Goal: Browse casually

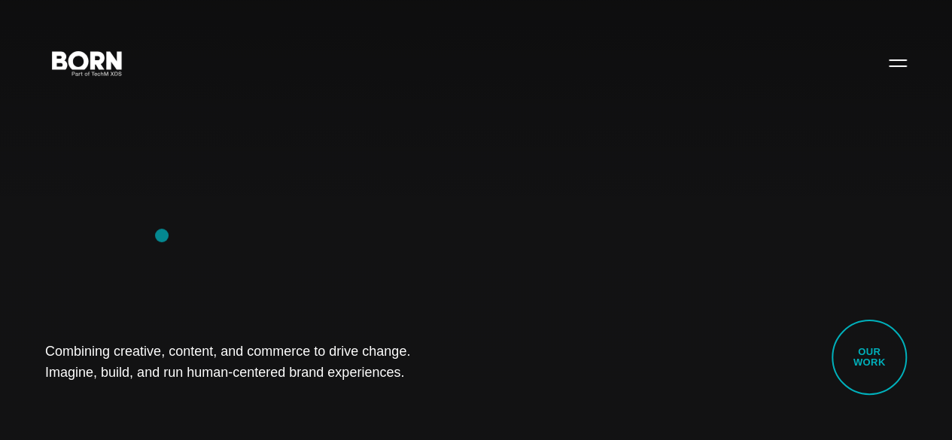
click at [162, 234] on div "Combining creative, content, and commerce to drive change. Imagine, build, and …" at bounding box center [476, 220] width 952 height 440
click at [117, 195] on div "Combining creative, content, and commerce to drive change. Imagine, build, and …" at bounding box center [476, 220] width 952 height 440
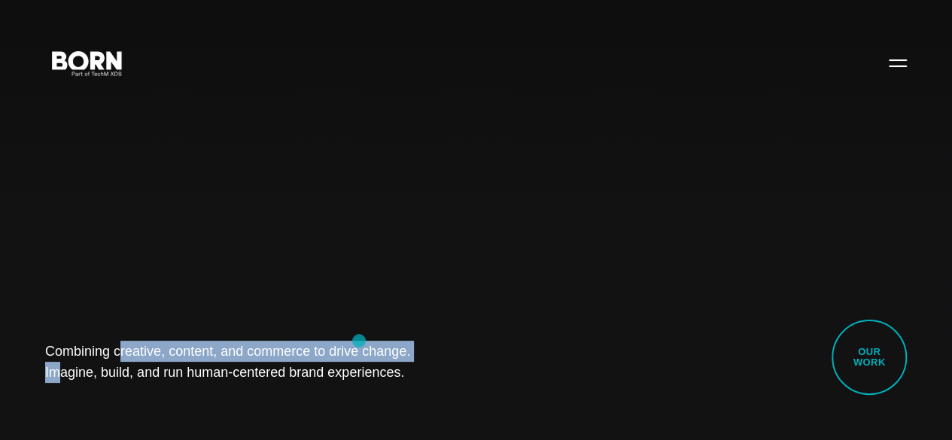
drag, startPoint x: 25, startPoint y: 330, endPoint x: 358, endPoint y: 340, distance: 333.6
click at [358, 340] on div "Combining creative, content, and commerce to drive change. Imagine, build, and …" at bounding box center [476, 220] width 952 height 440
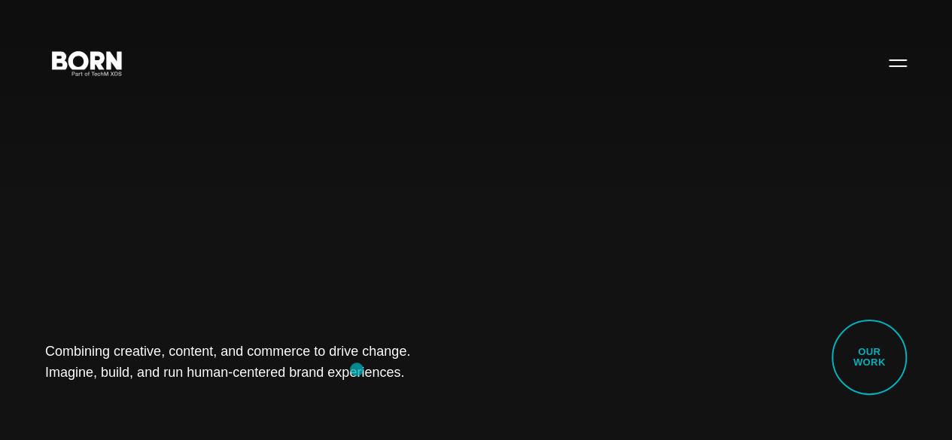
click at [357, 371] on div "Combining creative, content, and commerce to drive change. Imagine, build, and …" at bounding box center [476, 220] width 952 height 440
drag, startPoint x: 40, startPoint y: 332, endPoint x: 325, endPoint y: 375, distance: 288.4
click at [325, 375] on div "Combining creative, content, and commerce to drive change. Imagine, build, and …" at bounding box center [476, 220] width 952 height 440
click at [361, 360] on h1 "Combining creative, content, and commerce to drive change. Imagine, build, and …" at bounding box center [237, 362] width 384 height 42
drag, startPoint x: 328, startPoint y: 373, endPoint x: 11, endPoint y: 300, distance: 325.7
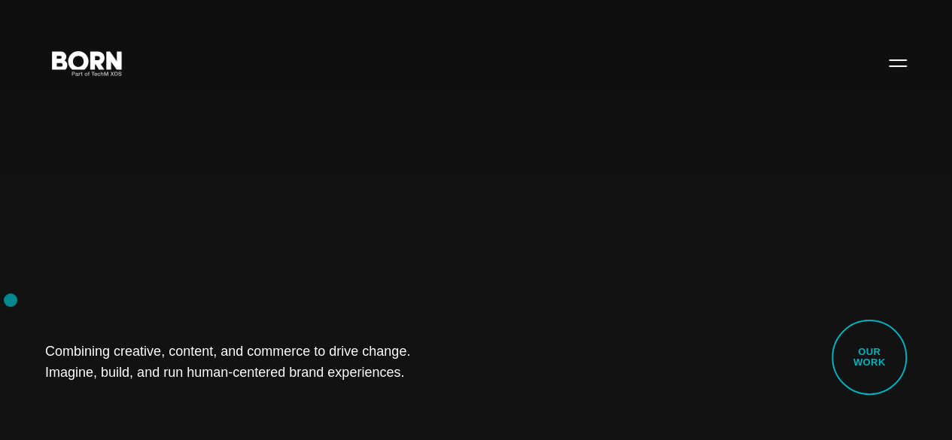
click at [11, 300] on div "Combining creative, content, and commerce to drive change. Imagine, build, and …" at bounding box center [476, 220] width 952 height 440
click at [200, 268] on div "Combining creative, content, and commerce to drive change. Imagine, build, and …" at bounding box center [476, 220] width 952 height 440
drag, startPoint x: 44, startPoint y: 321, endPoint x: 376, endPoint y: 413, distance: 345.1
click at [376, 413] on div "Combining creative, content, and commerce to drive change. Imagine, build, and …" at bounding box center [476, 220] width 952 height 440
click at [205, 380] on div "Combining creative, content, and commerce to drive change. Imagine, build, and …" at bounding box center [476, 220] width 952 height 440
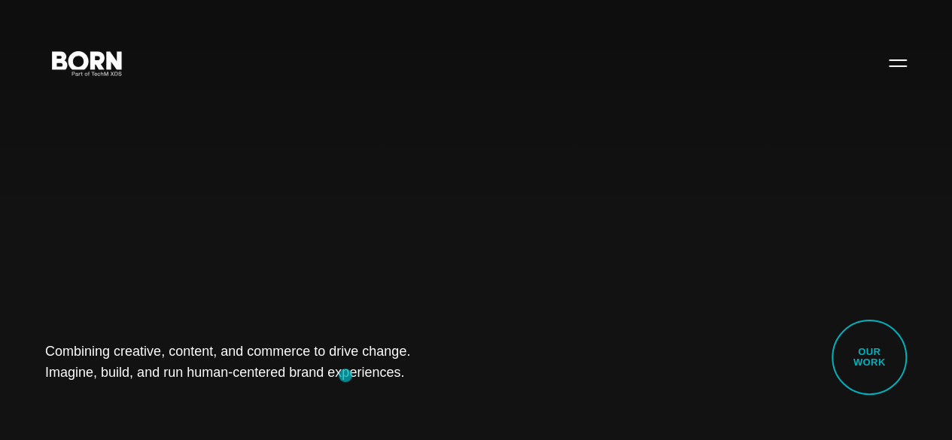
drag, startPoint x: 50, startPoint y: 338, endPoint x: 345, endPoint y: 376, distance: 297.4
click at [345, 376] on div "Combining creative, content, and commerce to drive change. Imagine, build, and …" at bounding box center [476, 220] width 952 height 440
click at [356, 376] on div "Combining creative, content, and commerce to drive change. Imagine, build, and …" at bounding box center [476, 220] width 952 height 440
drag, startPoint x: 27, startPoint y: 343, endPoint x: 444, endPoint y: 413, distance: 422.8
click at [444, 413] on div "Combining creative, content, and commerce to drive change. Imagine, build, and …" at bounding box center [476, 220] width 952 height 440
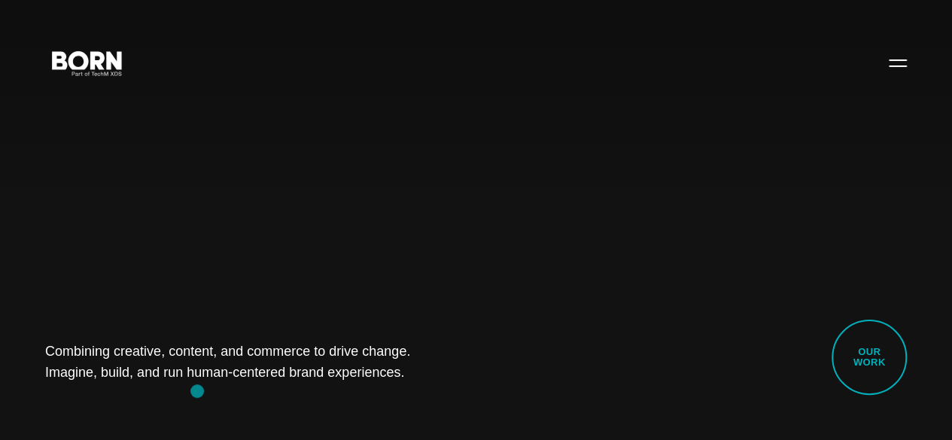
click at [188, 391] on div "Combining creative, content, and commerce to drive change. Imagine, build, and …" at bounding box center [476, 220] width 952 height 440
drag, startPoint x: 57, startPoint y: 331, endPoint x: 433, endPoint y: 382, distance: 379.8
click at [433, 382] on div "Combining creative, content, and commerce to drive change. Imagine, build, and …" at bounding box center [476, 220] width 952 height 440
click at [169, 386] on div "Combining creative, content, and commerce to drive change. Imagine, build, and …" at bounding box center [476, 220] width 952 height 440
click at [461, 291] on div "Combining creative, content, and commerce to drive change. Imagine, build, and …" at bounding box center [476, 220] width 952 height 440
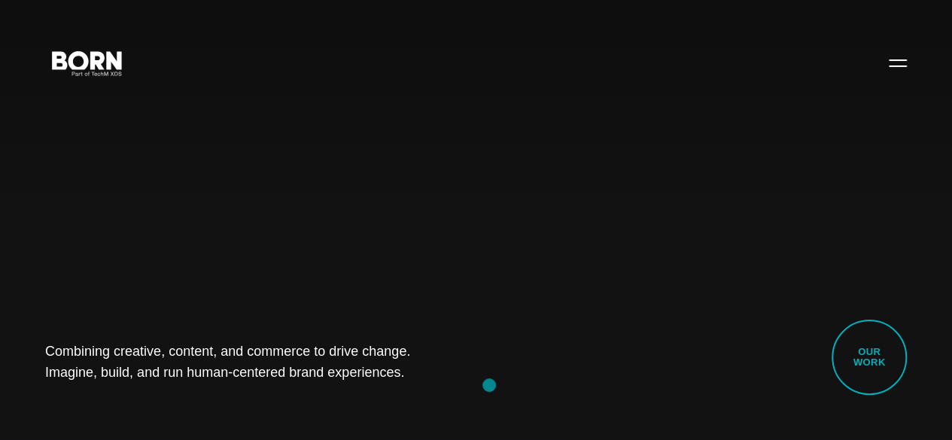
drag, startPoint x: 397, startPoint y: 290, endPoint x: 490, endPoint y: 386, distance: 133.6
click at [490, 386] on div "Combining creative, content, and commerce to drive change. Imagine, build, and …" at bounding box center [476, 220] width 952 height 440
click at [418, 383] on div "Combining creative, content, and commerce to drive change. Imagine, build, and …" at bounding box center [476, 220] width 952 height 440
click at [148, 230] on div "Combining creative, content, and commerce to drive change. Imagine, build, and …" at bounding box center [476, 220] width 952 height 440
click at [523, 166] on div "Combining creative, content, and commerce to drive change. Imagine, build, and …" at bounding box center [476, 220] width 952 height 440
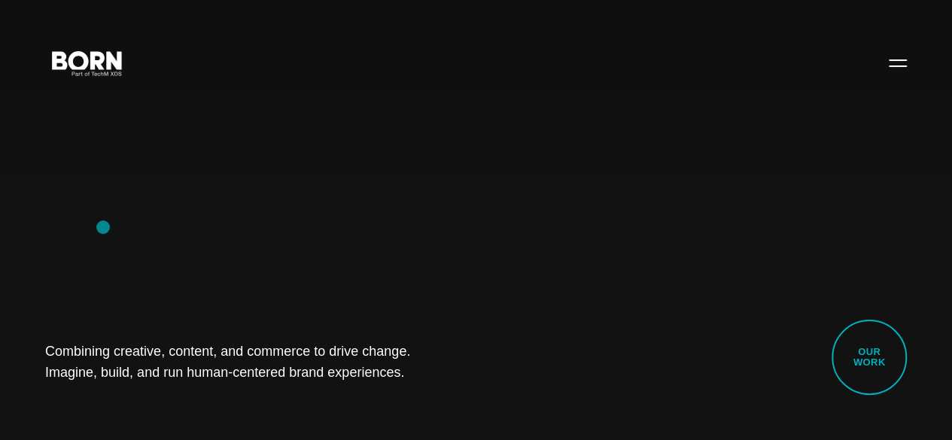
click at [103, 227] on div "Combining creative, content, and commerce to drive change. Imagine, build, and …" at bounding box center [476, 220] width 952 height 440
